Goal: Task Accomplishment & Management: Manage account settings

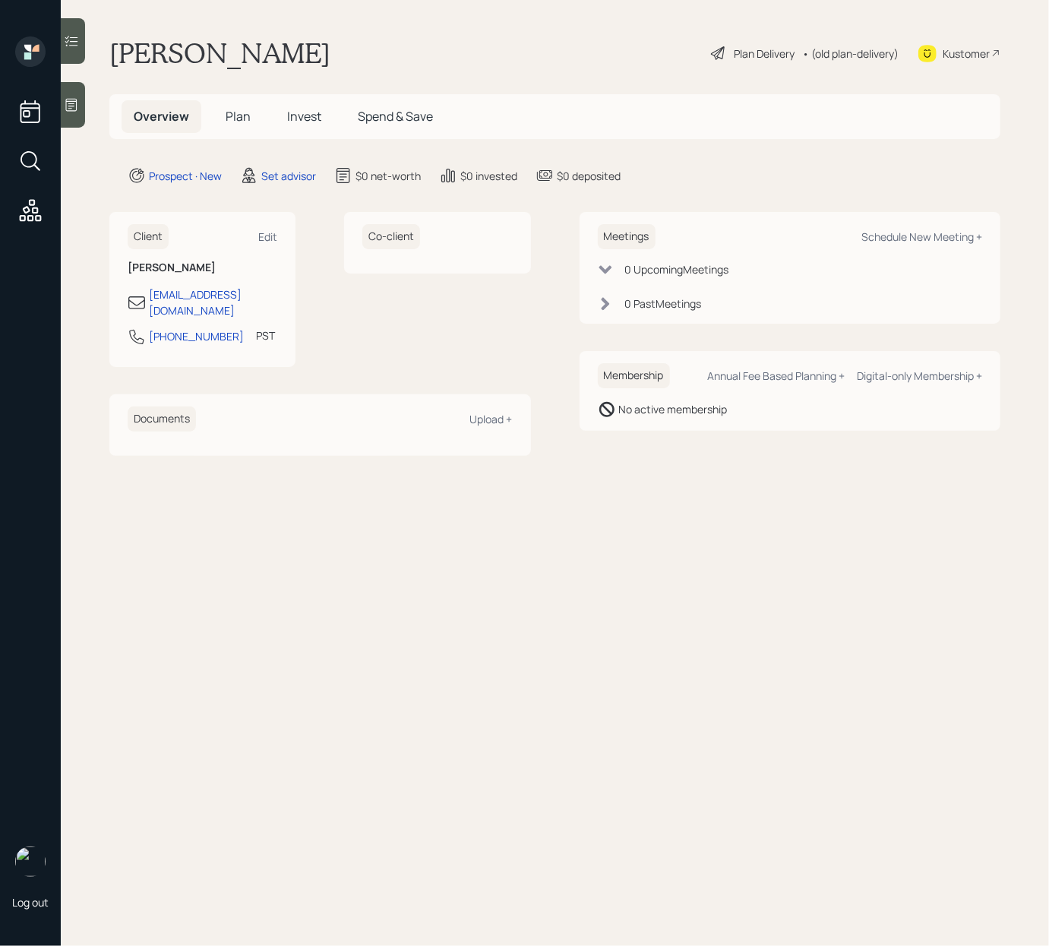
click at [79, 104] on icon at bounding box center [71, 104] width 15 height 15
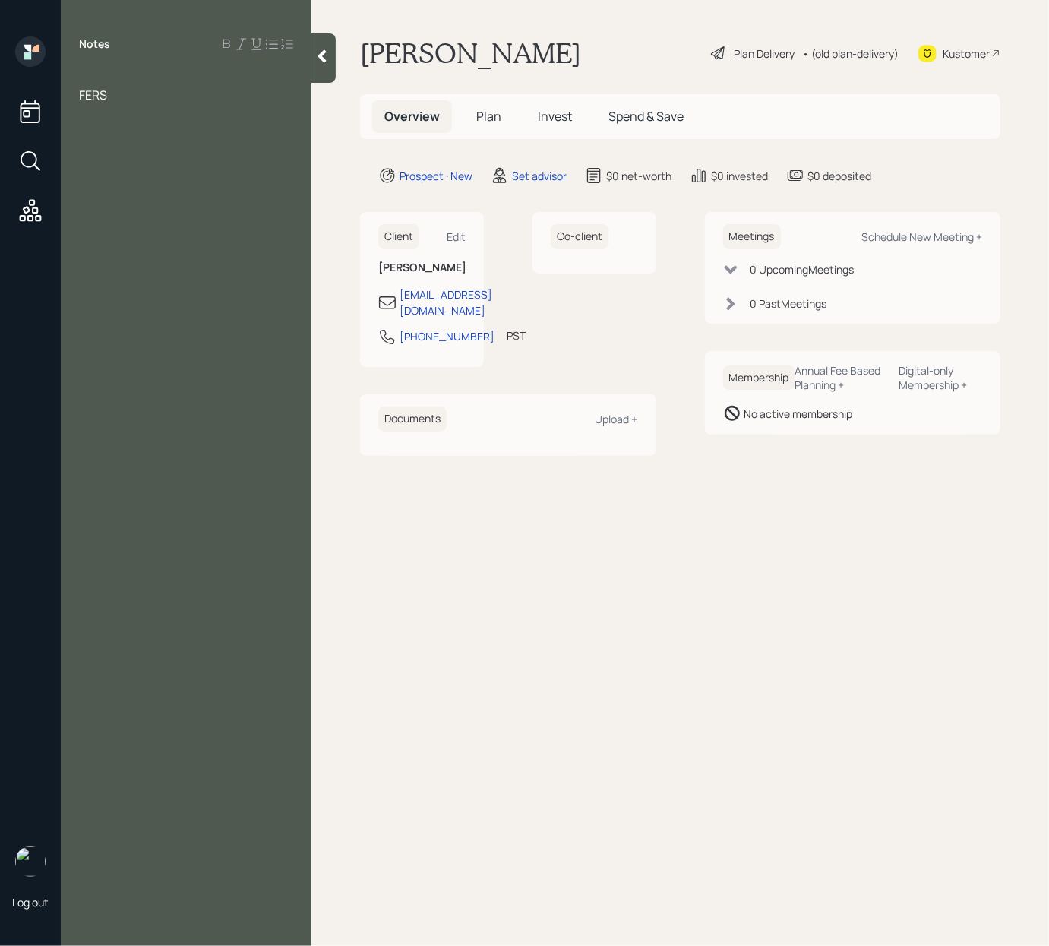
click at [87, 80] on div at bounding box center [186, 78] width 214 height 17
click at [129, 103] on div at bounding box center [186, 111] width 214 height 17
click at [75, 80] on div "4 years FERS Savings - 120k" at bounding box center [186, 95] width 251 height 50
click at [81, 77] on span "4 years" at bounding box center [98, 78] width 39 height 17
click at [252, 84] on div "timeline for retirement 4 years" at bounding box center [186, 78] width 214 height 17
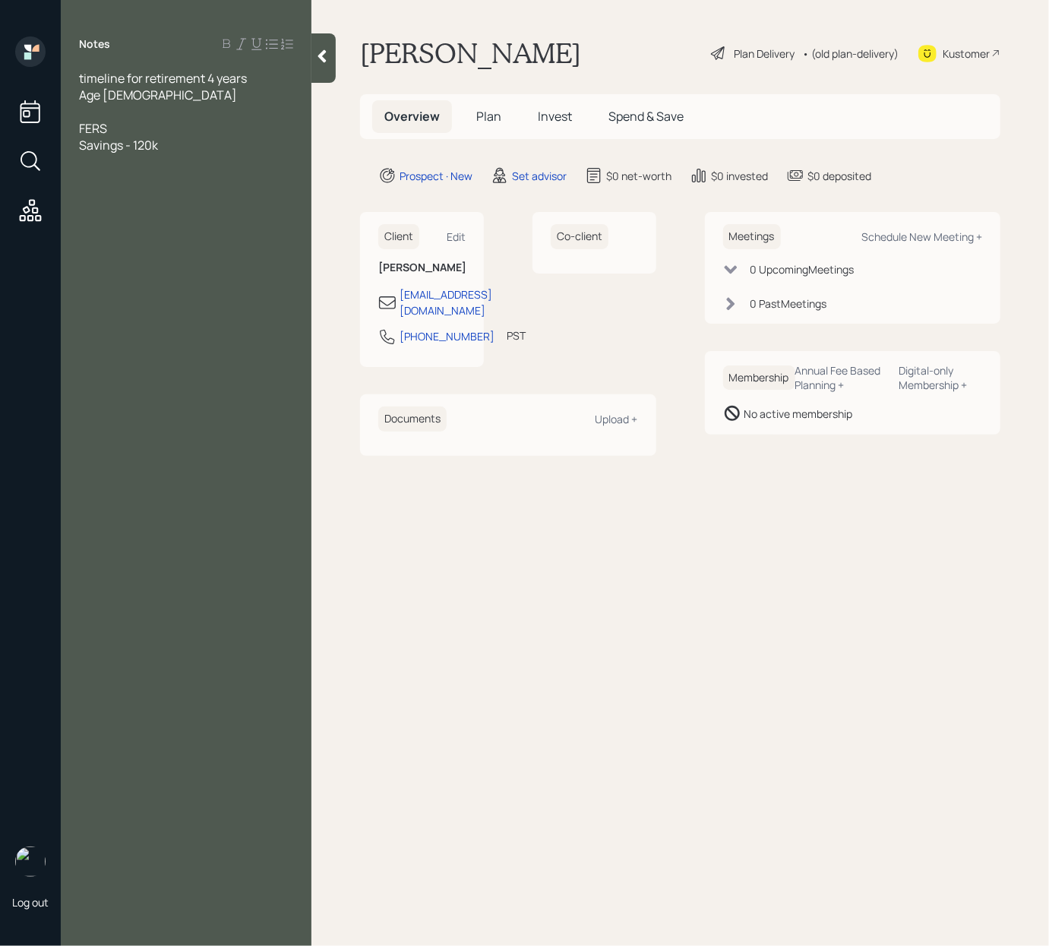
click at [118, 130] on div "FERS" at bounding box center [186, 128] width 214 height 17
click at [178, 147] on div "Savings - 120k" at bounding box center [186, 145] width 214 height 17
click at [121, 196] on span "Fers pwnsion 3k - 4k a month" at bounding box center [159, 195] width 160 height 17
click at [248, 197] on div "Fers pension 3k - 4k a month" at bounding box center [186, 195] width 214 height 17
click at [96, 162] on div at bounding box center [186, 161] width 214 height 17
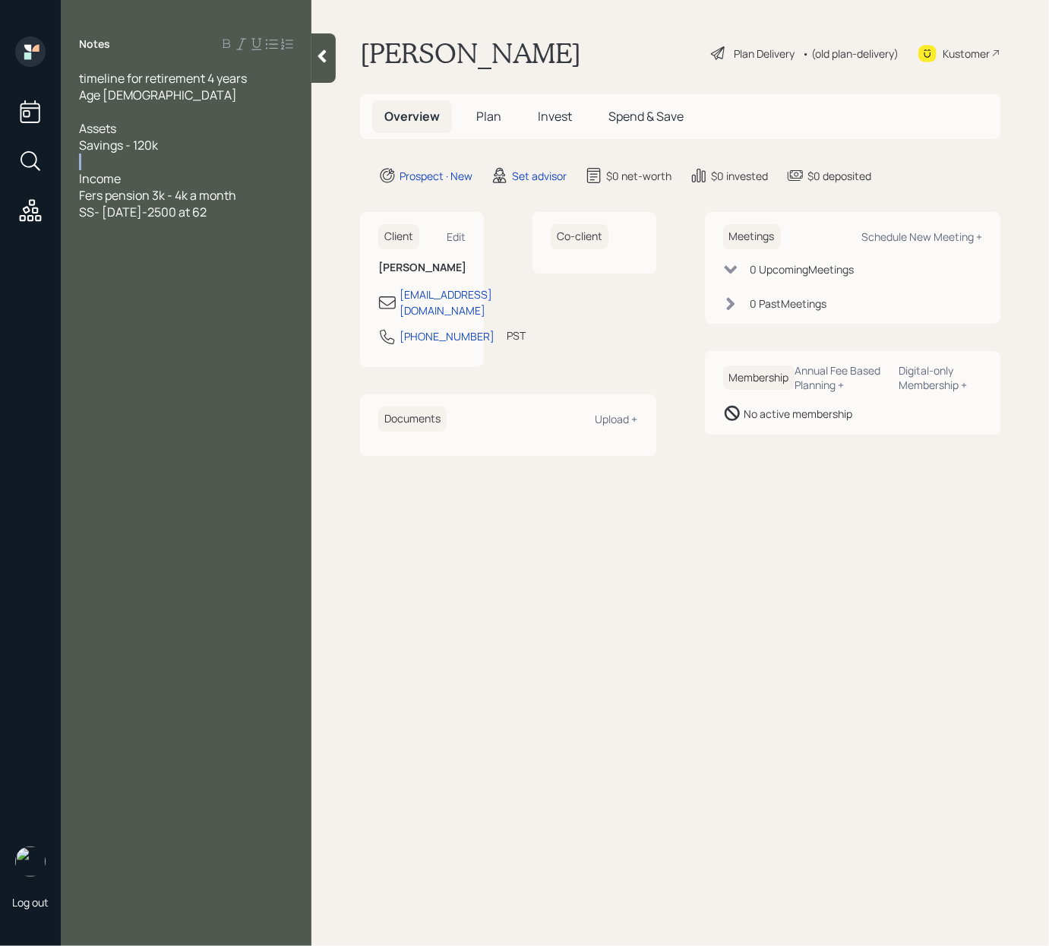
click at [96, 162] on div at bounding box center [186, 161] width 214 height 17
click at [220, 165] on div "Deferred comp- 60k" at bounding box center [186, 161] width 214 height 17
click at [220, 230] on div "SS- [DATE]-2500 at 62" at bounding box center [186, 228] width 214 height 17
click at [176, 294] on div "2500 a month" at bounding box center [186, 295] width 214 height 17
click at [144, 308] on div at bounding box center [186, 312] width 214 height 17
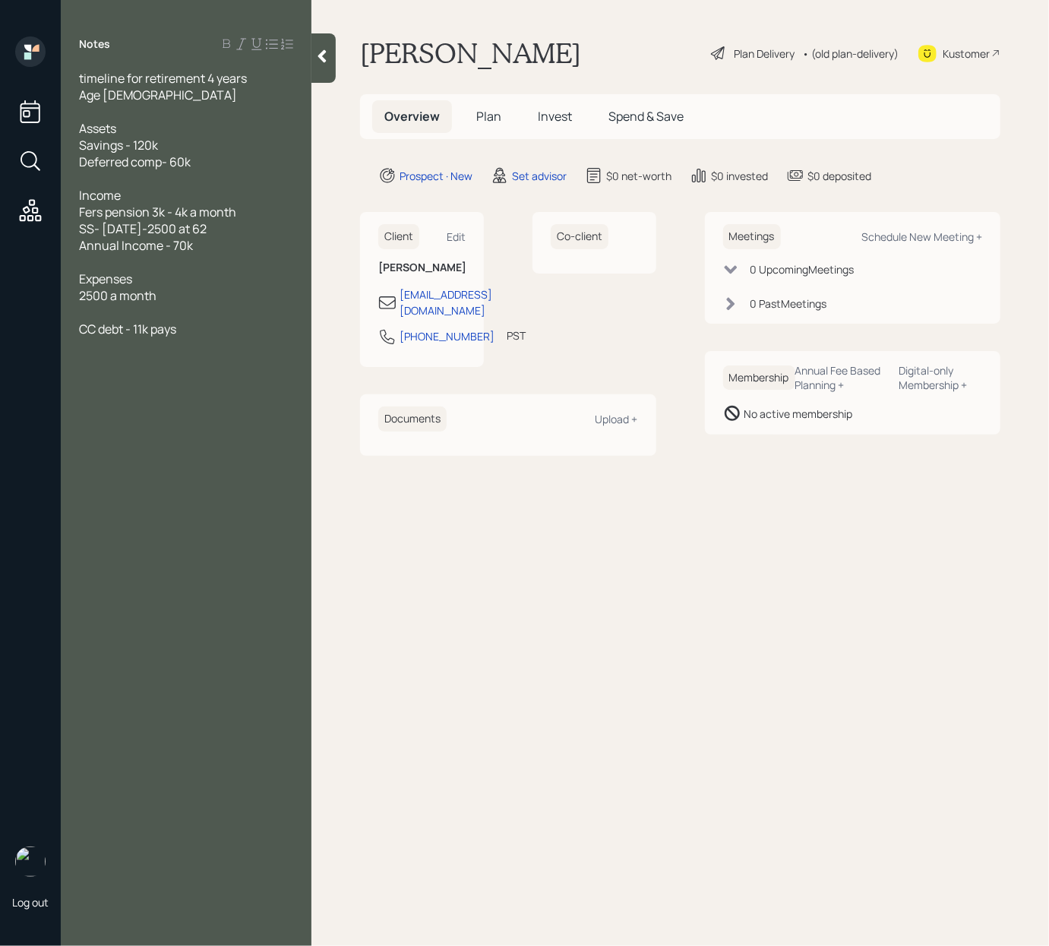
click at [223, 345] on div "Notes timeline for retirement 4 years Age [DEMOGRAPHIC_DATA] Assets Savings - 1…" at bounding box center [186, 481] width 251 height 891
click at [204, 327] on div "CC debt - 11k pays" at bounding box center [186, 329] width 214 height 17
click at [182, 311] on div at bounding box center [186, 312] width 214 height 17
click at [220, 346] on div "CC debt - 11k pays" at bounding box center [186, 345] width 214 height 17
click at [235, 363] on div at bounding box center [186, 362] width 214 height 17
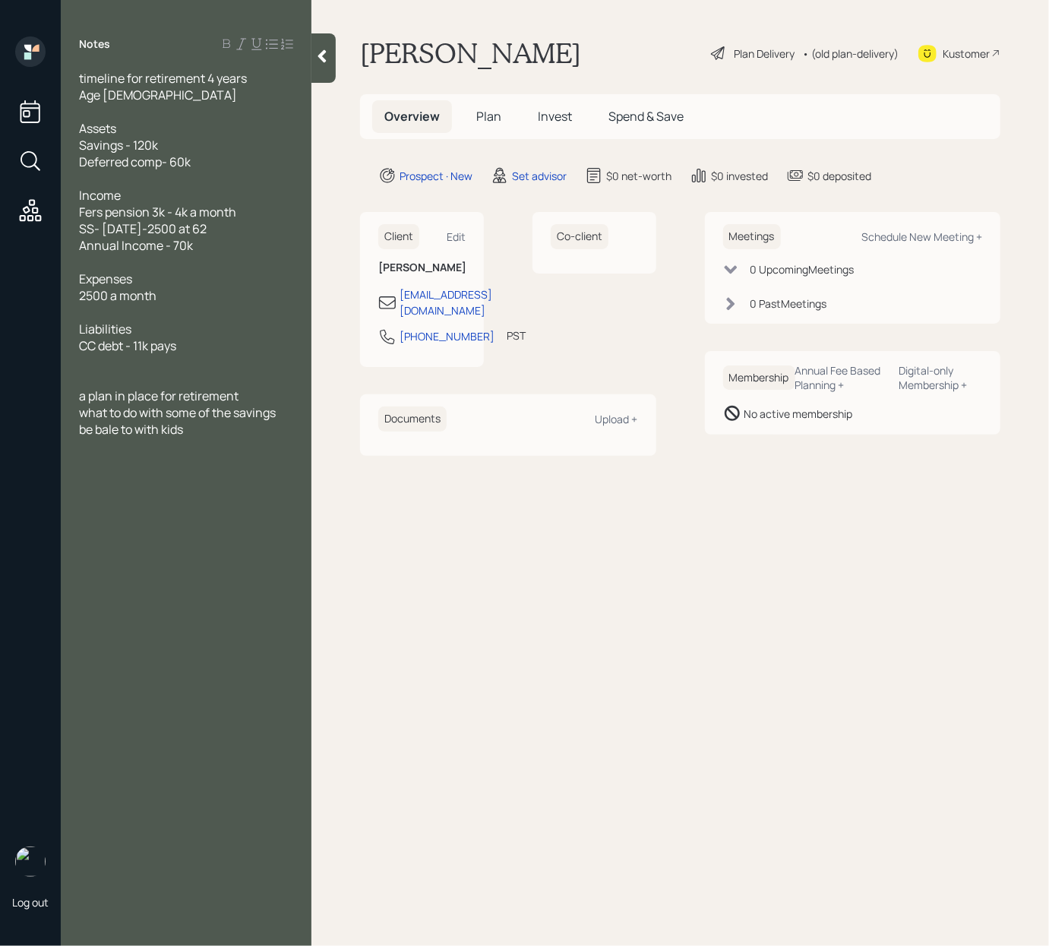
click at [213, 435] on div "be bale to with kids" at bounding box center [186, 429] width 214 height 17
click at [953, 232] on div "Schedule New Meeting +" at bounding box center [921, 236] width 121 height 14
select select "round-[PERSON_NAME]"
